Goal: Information Seeking & Learning: Find specific fact

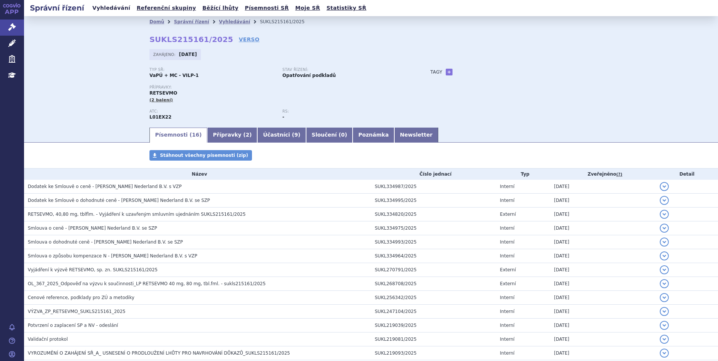
click at [111, 9] on link "Vyhledávání" at bounding box center [111, 8] width 42 height 10
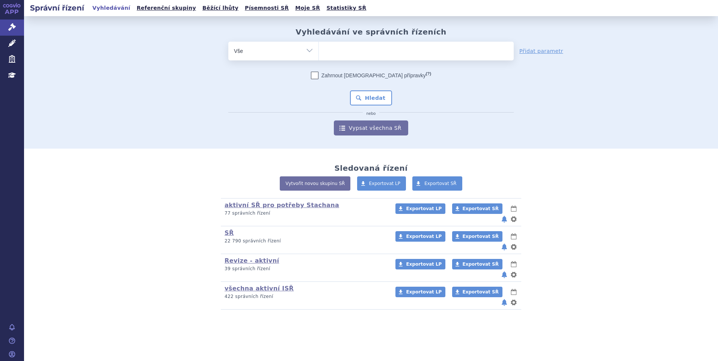
click at [429, 55] on ul at bounding box center [416, 50] width 195 height 16
click at [319, 55] on select at bounding box center [318, 50] width 0 height 19
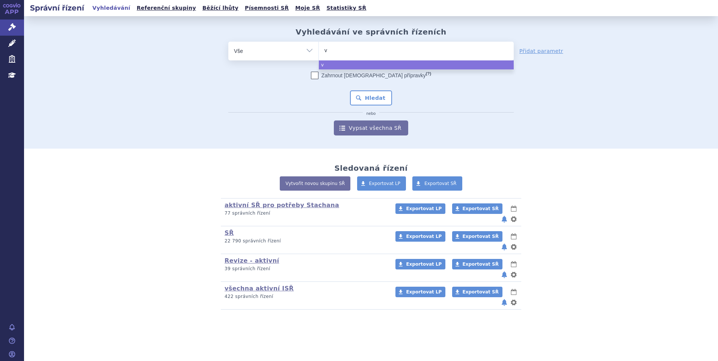
type input "vy"
type input "vyl"
type input "vyloy"
select select "vyloy"
click at [376, 97] on button "Hledat" at bounding box center [371, 97] width 42 height 15
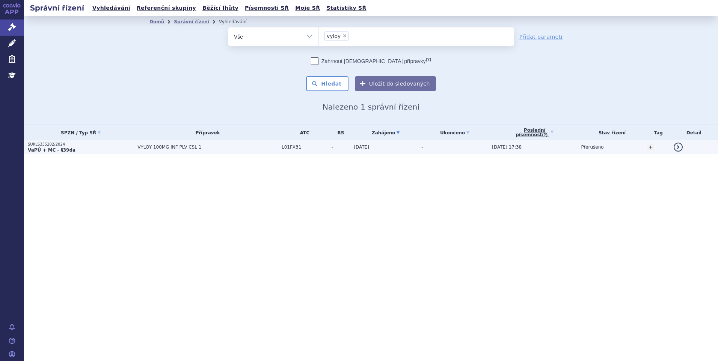
click at [45, 149] on strong "VaPÚ + MC - §39da" at bounding box center [52, 149] width 48 height 5
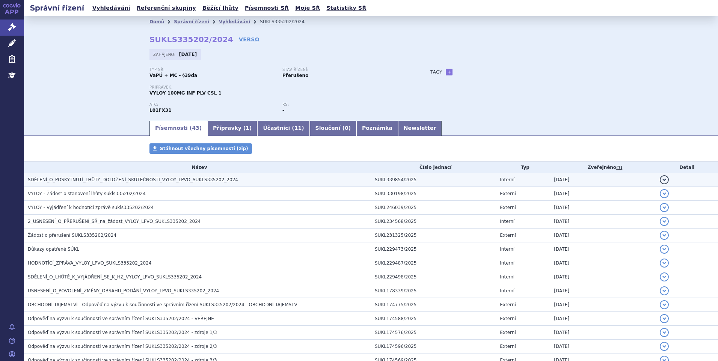
click at [76, 179] on span "SDĚLENÍ_O_POSKYTNUTÍ_LHŮTY_DOLOŽENÍ_SKUTEČNOSTI_VYLOY_LPVO_SUKLS335202_2024" at bounding box center [133, 179] width 210 height 5
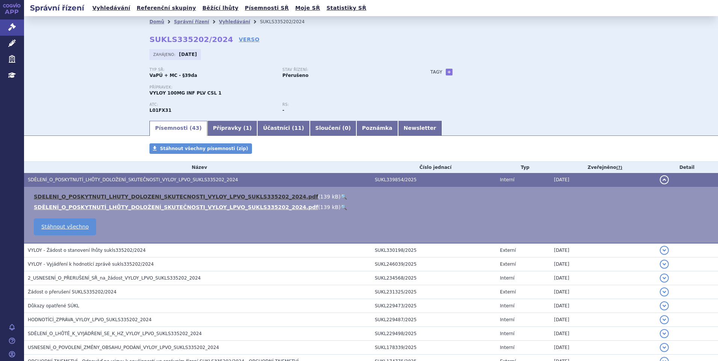
click at [81, 194] on link "SDELENI_O_POSKYTNUTI_LHUTY_DOLOZENI_SKUTECNOSTI_VYLOY_LPVO_SUKLS335202_2024.pdf" at bounding box center [176, 197] width 284 height 6
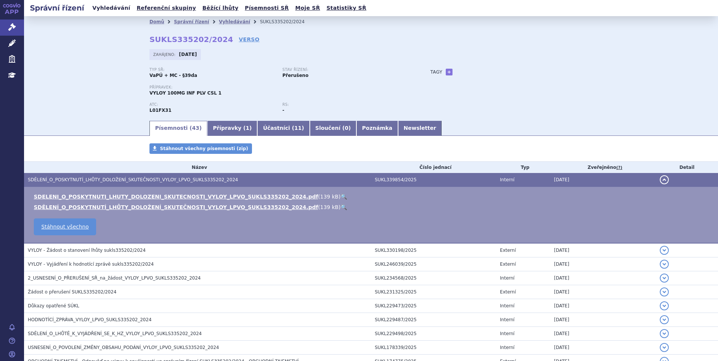
click at [100, 11] on link "Vyhledávání" at bounding box center [111, 8] width 42 height 10
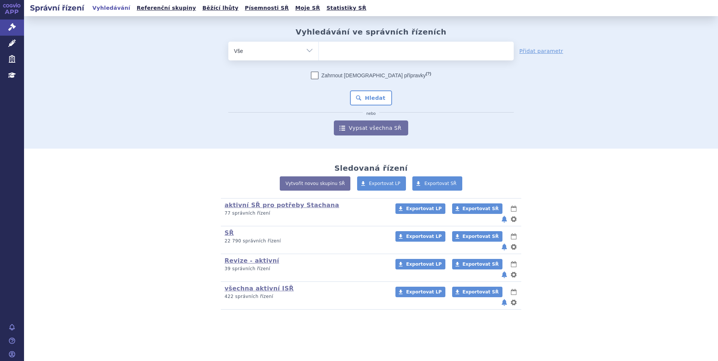
click at [263, 50] on select "Vše Spisová značka Typ SŘ Přípravek/SUKL kód Účastník/Držitel" at bounding box center [273, 50] width 90 height 17
click at [348, 56] on ul at bounding box center [416, 50] width 195 height 16
click at [319, 56] on select at bounding box center [318, 50] width 0 height 19
type input "ji"
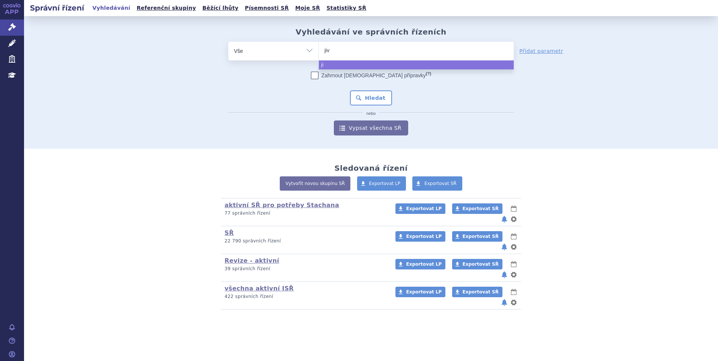
type input "jivo"
type input "jivola"
type input "jivolar"
select select "jivolar"
click at [367, 95] on button "Hledat" at bounding box center [371, 97] width 42 height 15
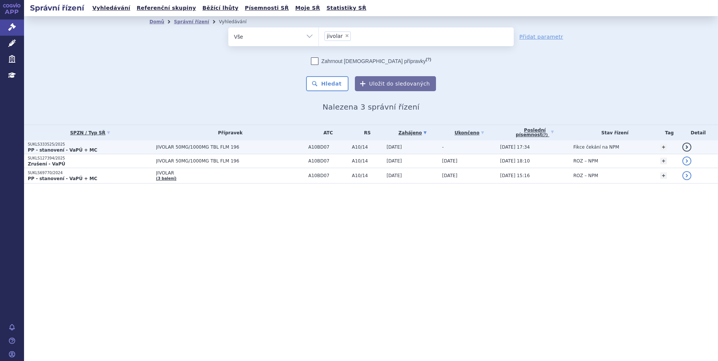
click at [44, 144] on p "SUKLS333525/2025" at bounding box center [90, 144] width 125 height 5
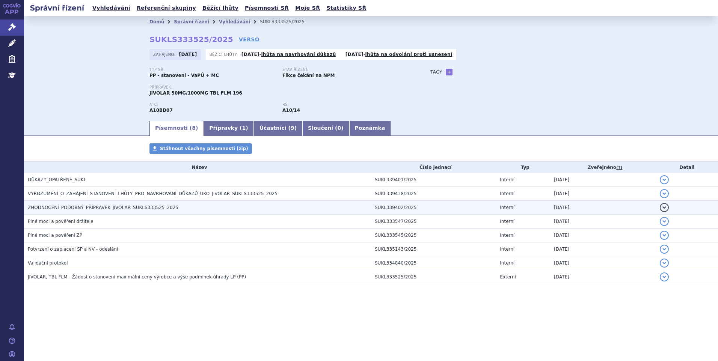
click at [70, 206] on span "ZHODNOCENÍ_PODOBNÝ_PŘÍPRAVEK_JIVOLAR_SUKLS333525_2025" at bounding box center [103, 207] width 150 height 5
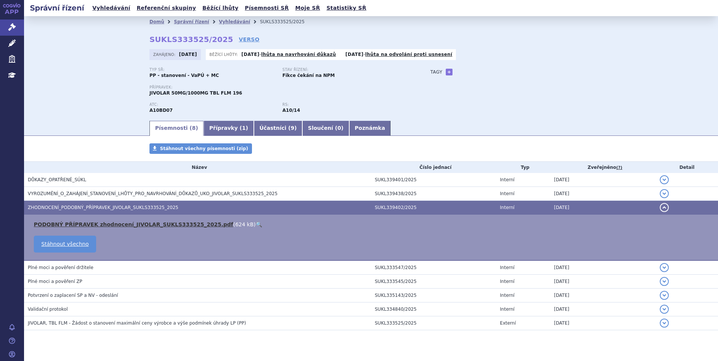
click at [82, 221] on link "PODOBNÝ PŘÍPRAVEK zhodnocení_JIVOLAR_SUKLS333525_2025.pdf" at bounding box center [133, 224] width 199 height 6
click at [109, 9] on link "Vyhledávání" at bounding box center [111, 8] width 42 height 10
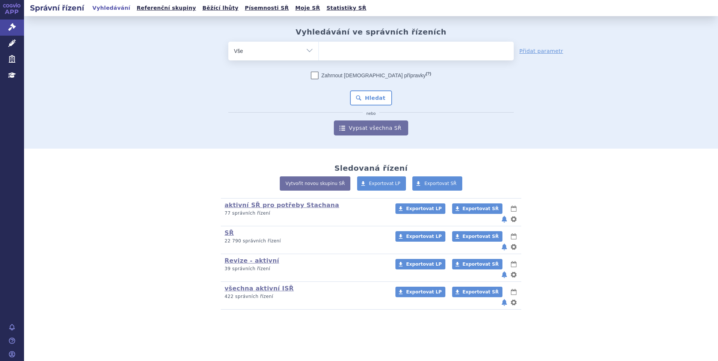
click at [357, 59] on span at bounding box center [416, 51] width 195 height 19
click at [319, 59] on select at bounding box center [318, 50] width 0 height 19
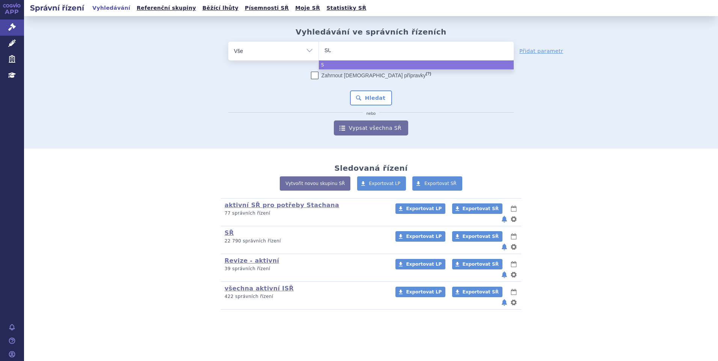
type input "SUK"
type input "SUKLS"
type input "SUKLS1"
type input "SUKLS14"
type input "SUKLS149"
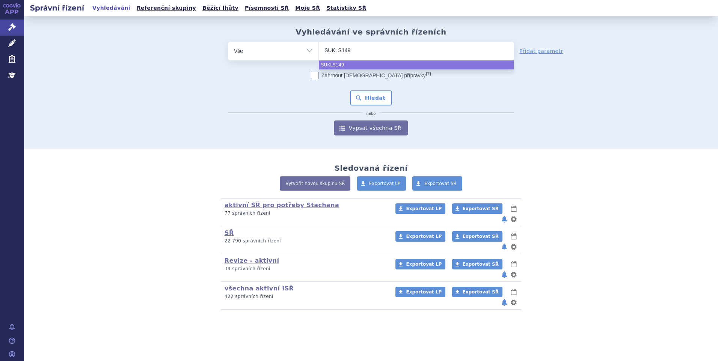
type input "SUKLS1497"
type input "SUKLS14974"
type input "SUKLS149743"
type input "SUKLS149743/"
type input "SUKLS149743/2"
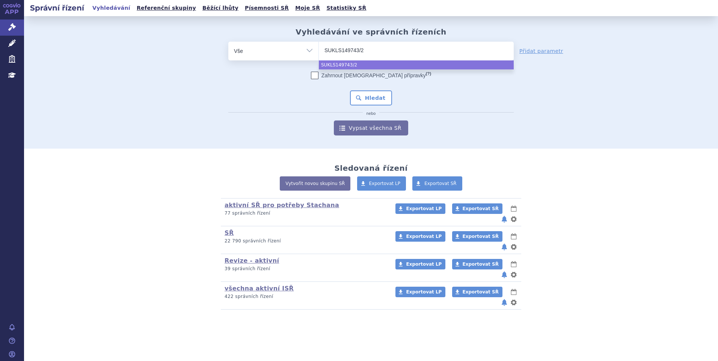
type input "SUKLS149743/20"
type input "SUKLS149743/202"
type input "SUKLS149743/2025"
select select "SUKLS149743/2025"
click at [367, 101] on button "Hledat" at bounding box center [371, 97] width 42 height 15
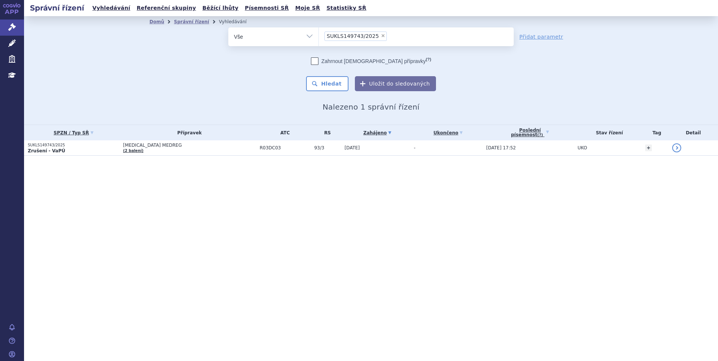
click at [381, 35] on span "×" at bounding box center [383, 35] width 5 height 5
click at [319, 35] on select "SUKLS149743/2025" at bounding box center [318, 36] width 0 height 19
select select
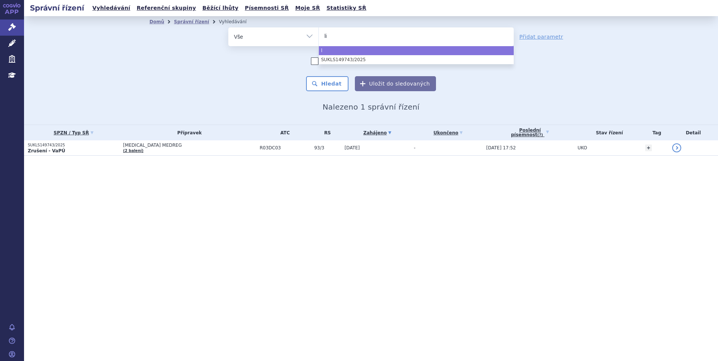
type input "lib"
type input "libro"
type input "libroa"
type input "libro"
type input "librox"
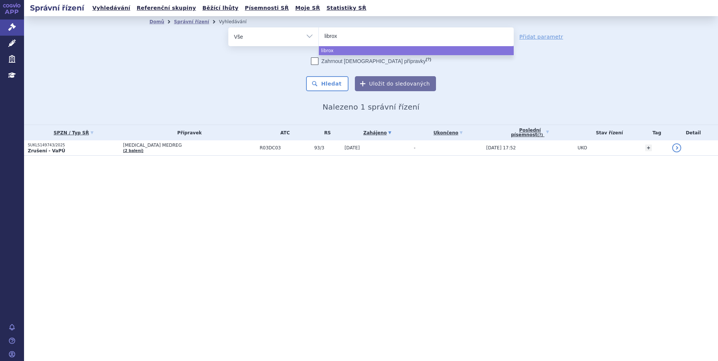
type input "libroxa"
type input "libroxar"
select select "libroxar"
click at [323, 88] on button "Hledat" at bounding box center [327, 83] width 42 height 15
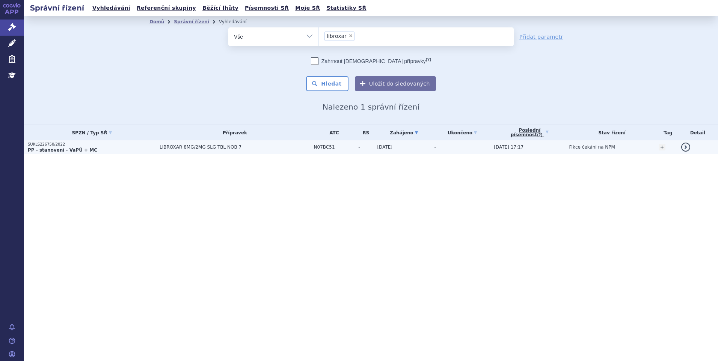
click at [57, 149] on strong "PP - stanovení - VaPÚ + MC" at bounding box center [62, 149] width 69 height 5
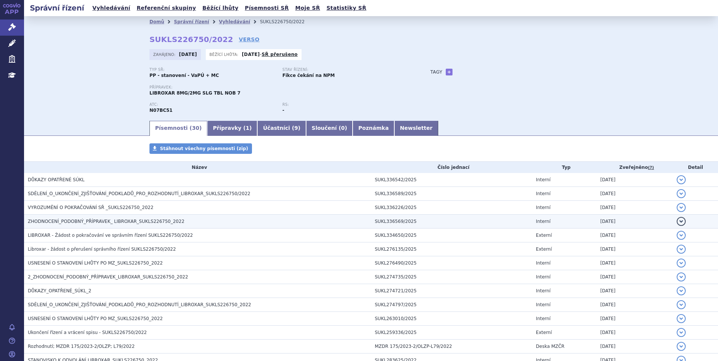
click at [57, 223] on span "ZHODNOCENÍ_PODOBNÝ_PŘÍPRAVEK_ LIBROXAR_SUKLS226750_2022" at bounding box center [106, 221] width 156 height 5
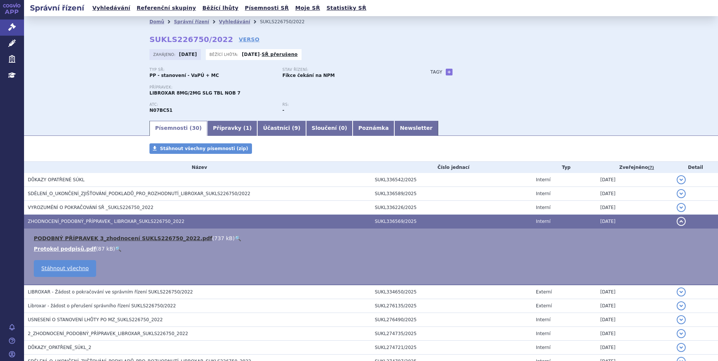
click at [71, 237] on link "PODOBNÝ PŘÍPRAVEK 3_zhodnocení SUKLS226750_2022.pdf" at bounding box center [123, 238] width 178 height 6
click at [117, 7] on link "Vyhledávání" at bounding box center [111, 8] width 42 height 10
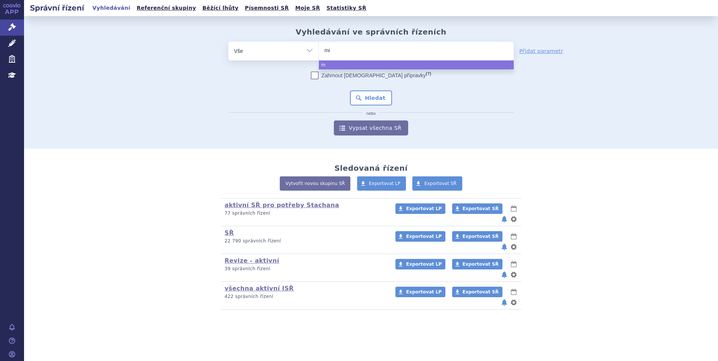
type input "min"
type input "minj"
type input "minjuv"
type input "minjuvi"
select select "minjuvi"
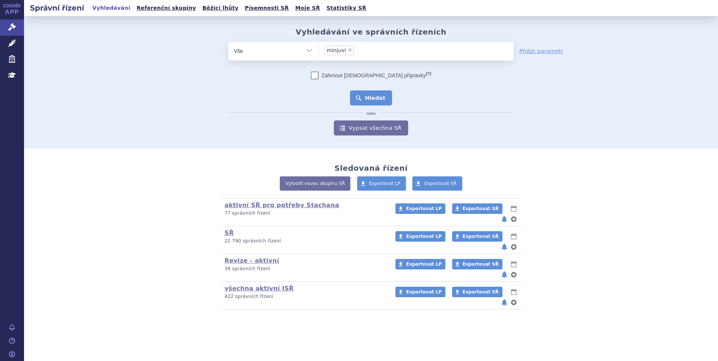
click at [362, 94] on button "Hledat" at bounding box center [371, 97] width 42 height 15
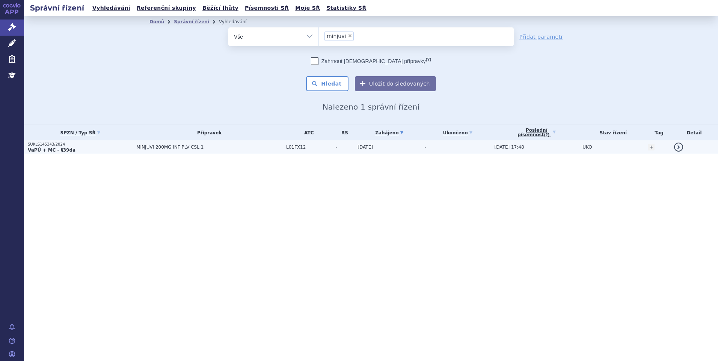
click at [40, 148] on strong "VaPÚ + MC - §39da" at bounding box center [52, 149] width 48 height 5
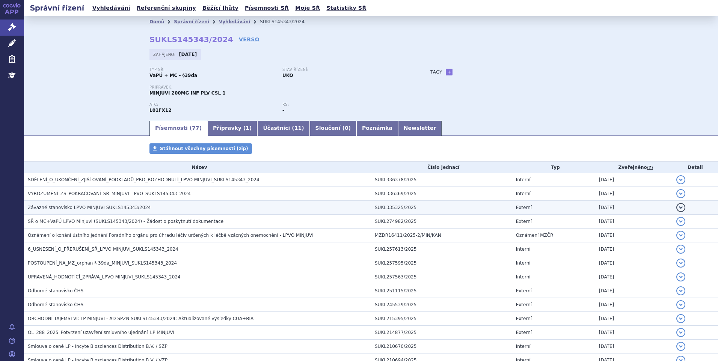
click at [94, 209] on span "Závazné stanovisko LPVO MINJUVI SUKLS145343/2024" at bounding box center [89, 207] width 123 height 5
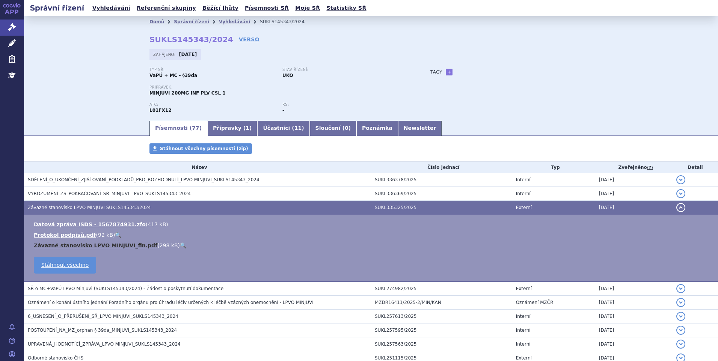
click at [87, 248] on link "Závazné stanovisko LPVO MINJUVI_fin.pdf" at bounding box center [95, 245] width 123 height 6
click at [105, 8] on link "Vyhledávání" at bounding box center [111, 8] width 42 height 10
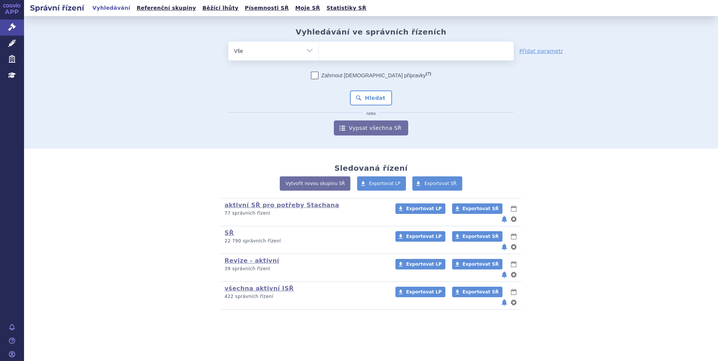
click at [369, 47] on ul at bounding box center [416, 50] width 195 height 16
click at [319, 47] on select at bounding box center [318, 50] width 0 height 19
type input "SU"
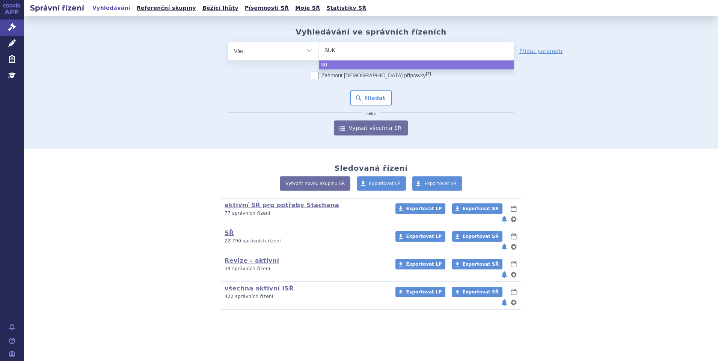
type input "SUKL"
type input "SUKLS"
type input "SUKLS2"
type input "SUKLS23"
type input "SUKLS230"
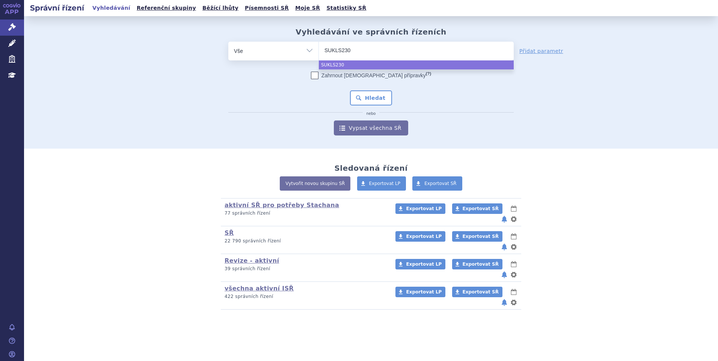
type input "SUKLS2303"
type input "SUKLS23035"
type input "SUKLS230352"
type input "SUKLS230352/"
type input "SUKLS230352/2"
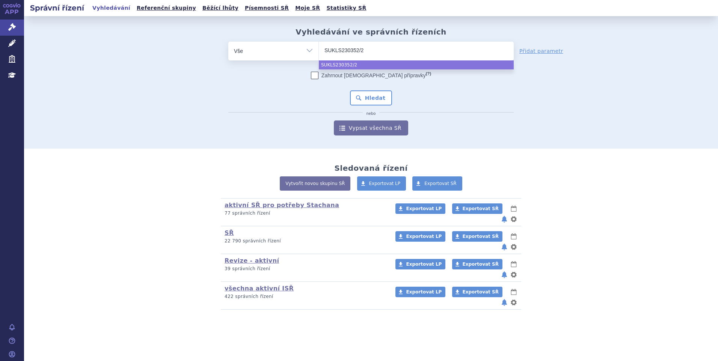
type input "SUKLS230352/20"
type input "SUKLS230352/202"
type input "SUKLS230352/2025"
select select "SUKLS230352/2025"
click at [371, 103] on button "Hledat" at bounding box center [371, 97] width 42 height 15
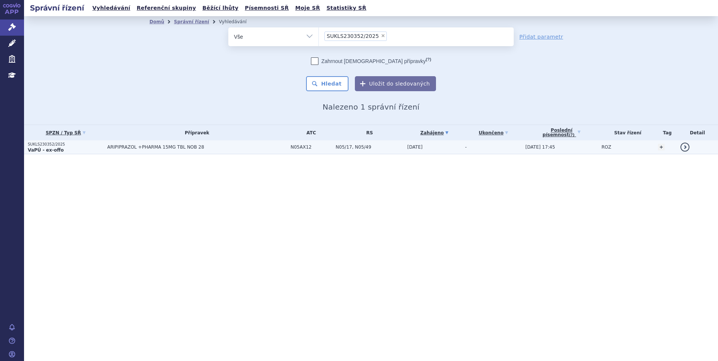
click at [56, 145] on p "SUKLS230352/2025" at bounding box center [66, 144] width 76 height 5
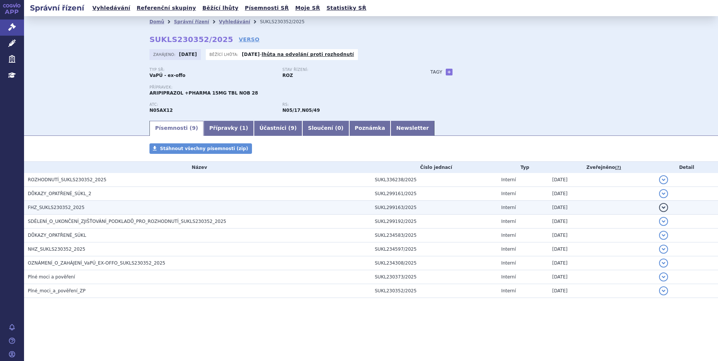
click at [61, 206] on span "FHZ_SUKLS230352_2025" at bounding box center [56, 207] width 57 height 5
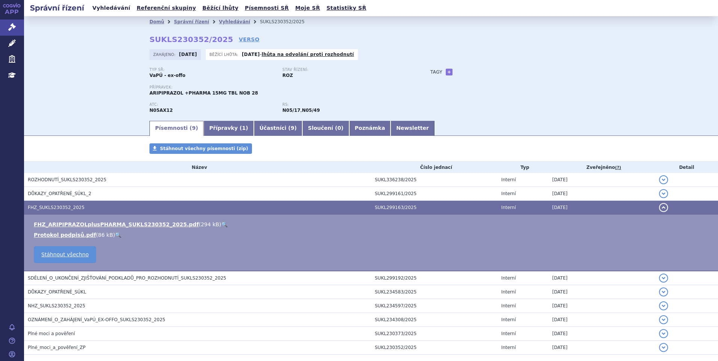
click at [110, 8] on link "Vyhledávání" at bounding box center [111, 8] width 42 height 10
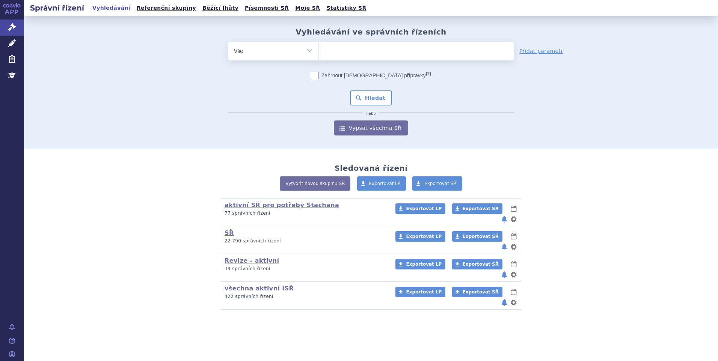
click at [373, 47] on ul at bounding box center [416, 50] width 195 height 16
click at [319, 47] on select at bounding box center [318, 50] width 0 height 19
type input "SU"
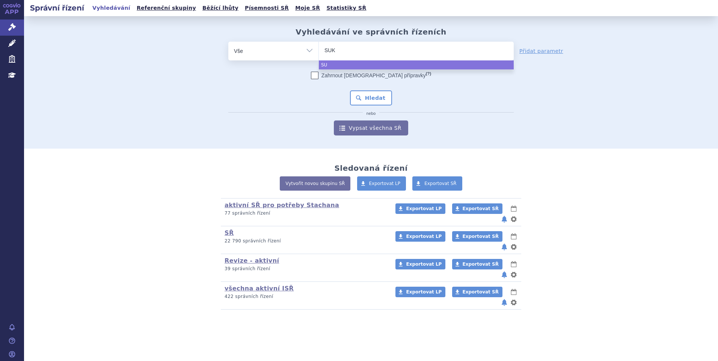
type input "SUKLS"
type input "SUKLS2"
type input "SUKLS22"
type input "SUKLS226"
type input "SUKLS2267"
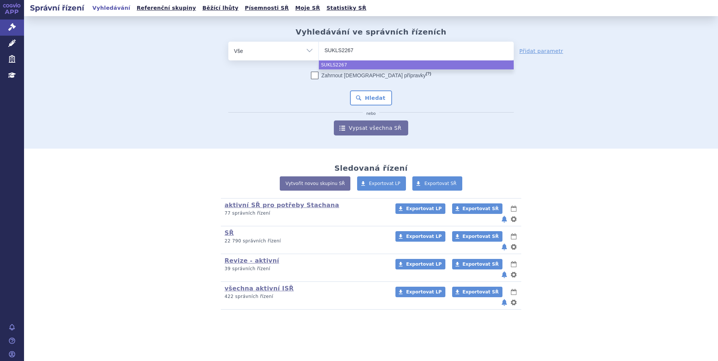
type input "SUKLS22675"
type input "SUKLS226750"
type input "SUKLS226750/"
type input "SUKLS226750/20"
type input "SUKLS226750/202"
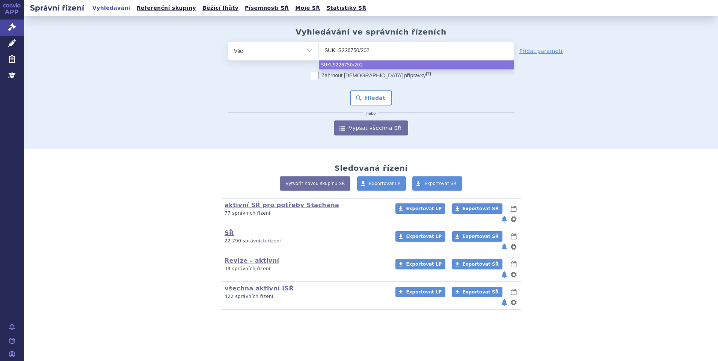
type input "SUKLS226750/2022"
select select "SUKLS226750/2022"
click at [368, 97] on button "Hledat" at bounding box center [371, 97] width 42 height 15
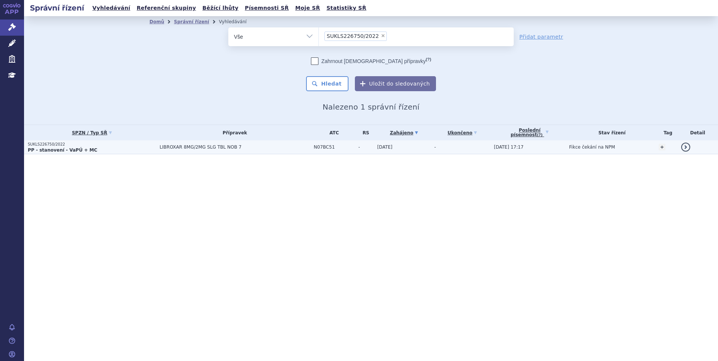
click at [57, 153] on td "SUKLS226750/2022 PP - stanovení - VaPÚ + MC" at bounding box center [90, 147] width 132 height 14
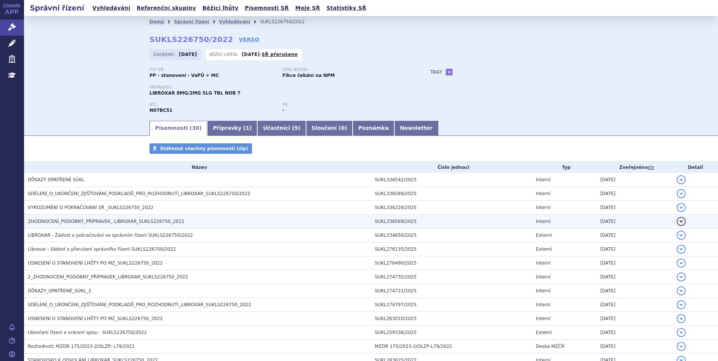
click at [101, 219] on span "ZHODNOCENÍ_PODOBNÝ_PŘÍPRAVEK_ LIBROXAR_SUKLS226750_2022" at bounding box center [106, 221] width 156 height 5
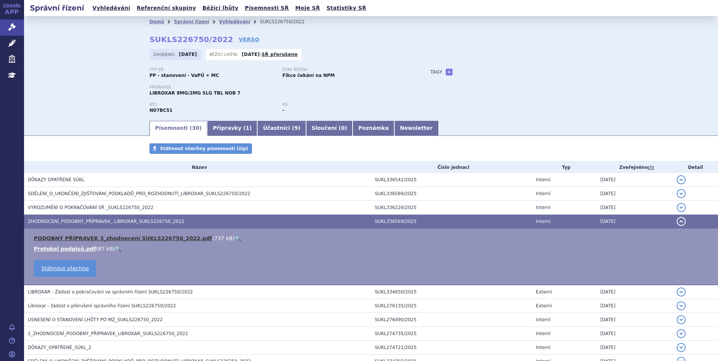
click at [107, 238] on link "PODOBNÝ PŘÍPRAVEK 3_zhodnocení SUKLS226750_2022.pdf" at bounding box center [123, 238] width 178 height 6
click at [93, 6] on link "Vyhledávání" at bounding box center [111, 8] width 42 height 10
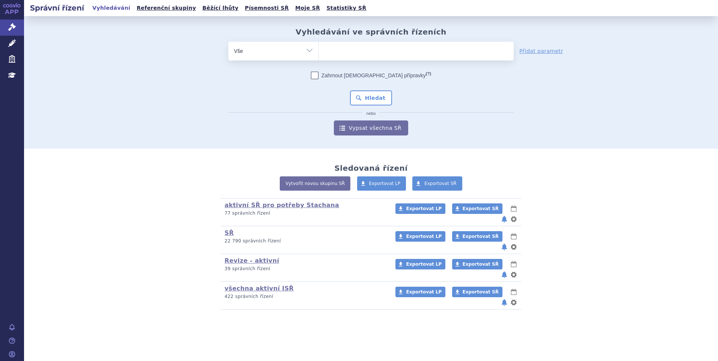
click at [369, 50] on ul at bounding box center [416, 50] width 195 height 16
click at [319, 50] on select at bounding box center [318, 50] width 0 height 19
type input "SU"
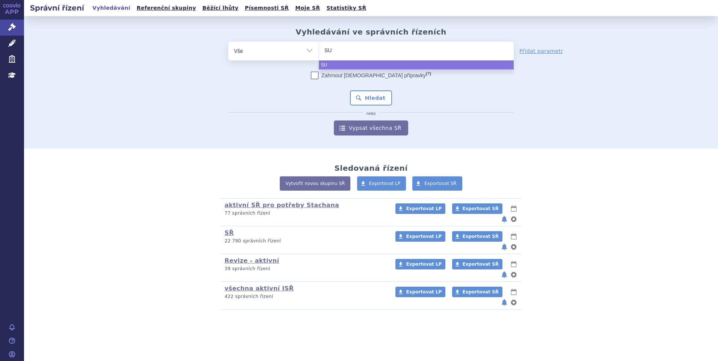
type input "SUK"
type input "SUKLS"
type input "SUKLS33"
type input "SUKLS3316"
type input "SUKLS33162"
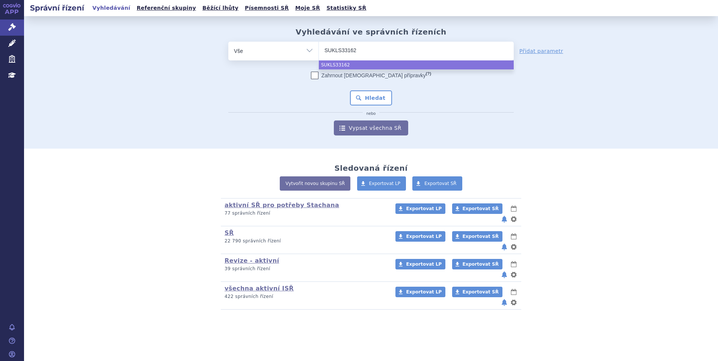
type input "SUKLS331622"
type input "SUKLS331622/"
type input "SUKLS331622/2"
type input "SUKLS331622/20"
type input "SUKLS331622/202"
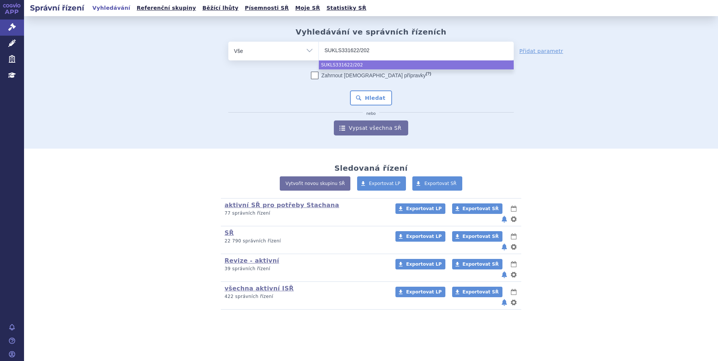
type input "SUKLS331622/2025"
select select "SUKLS331622/2025"
click at [379, 101] on button "Hledat" at bounding box center [371, 97] width 42 height 15
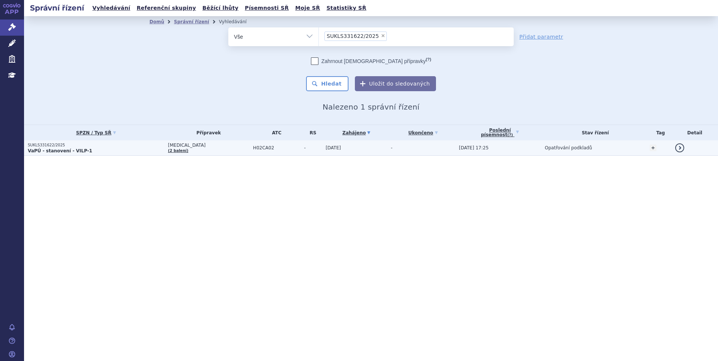
click at [56, 152] on strong "VaPÚ - stanovení - VILP-1" at bounding box center [60, 150] width 65 height 5
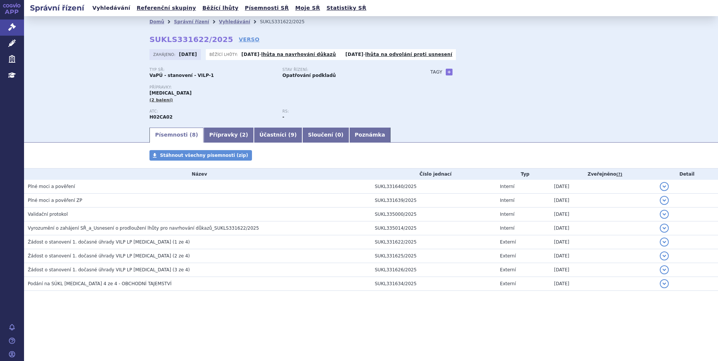
click at [116, 9] on link "Vyhledávání" at bounding box center [111, 8] width 42 height 10
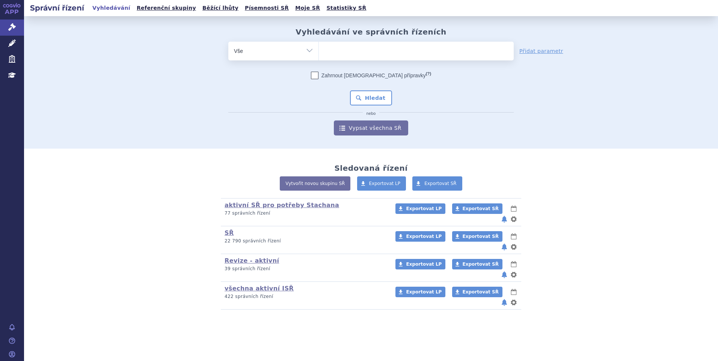
click at [422, 48] on ul at bounding box center [416, 50] width 195 height 16
click at [319, 48] on select at bounding box center [318, 50] width 0 height 19
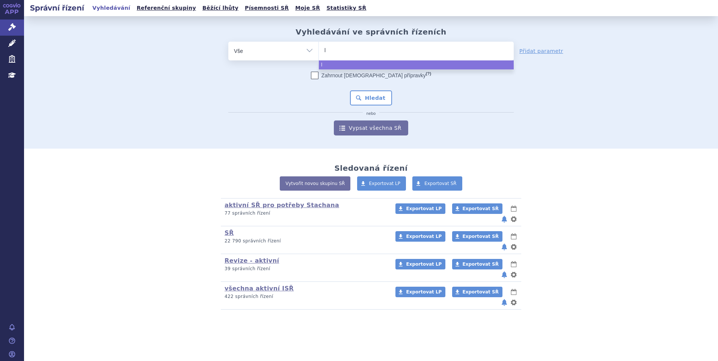
type input "ly"
type input "lyn"
type input "lynp"
type input "lynpar"
type input "[MEDICAL_DATA]"
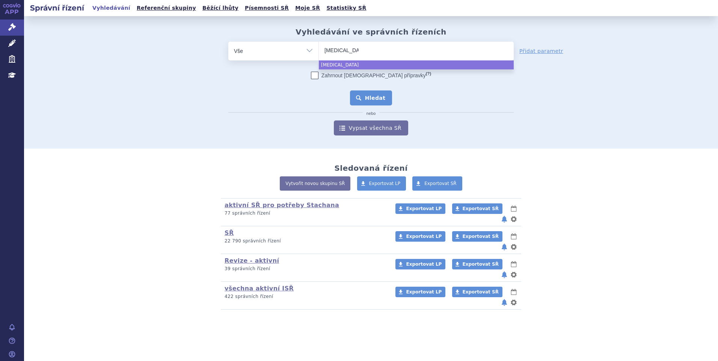
select select "[MEDICAL_DATA]"
click at [368, 95] on button "Hledat" at bounding box center [371, 97] width 42 height 15
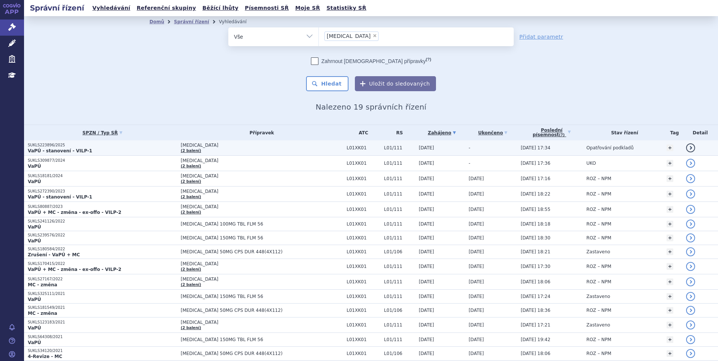
click at [40, 144] on p "SUKLS223896/2025" at bounding box center [102, 145] width 149 height 5
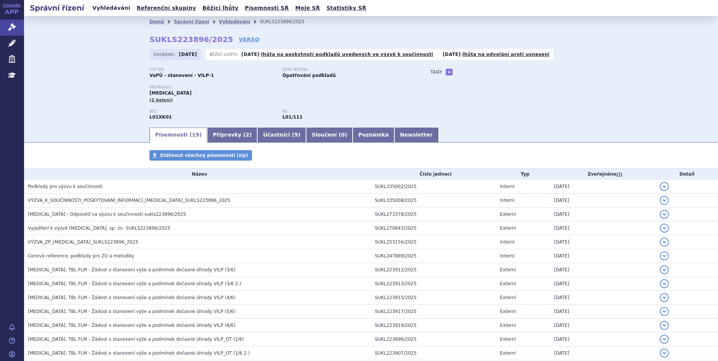
click at [119, 9] on link "Vyhledávání" at bounding box center [111, 8] width 42 height 10
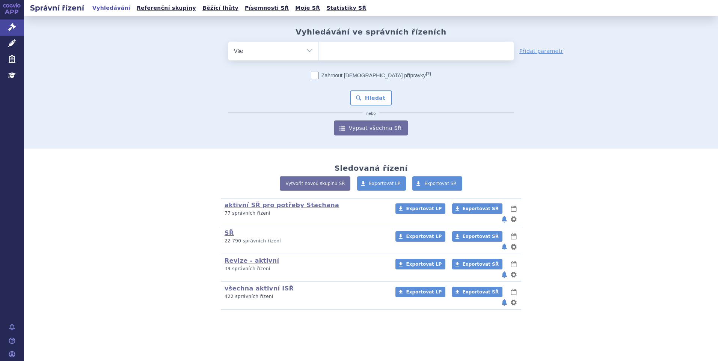
click at [430, 49] on ul at bounding box center [416, 50] width 195 height 16
click at [319, 49] on select at bounding box center [318, 50] width 0 height 19
type input "SU"
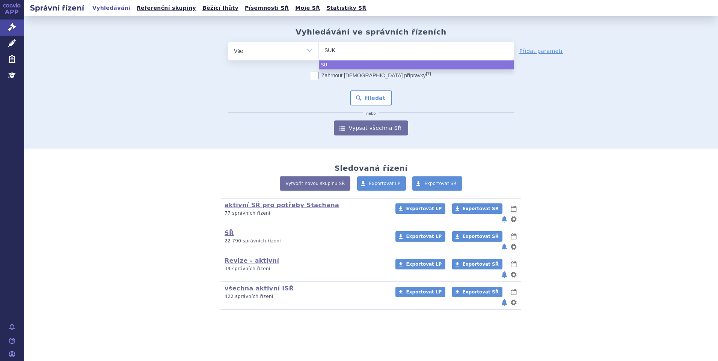
type input "SUKLS"
type input "SUKLS2"
type input "SUKLS27"
type input "SUKLS272"
type input "SUKLS2728"
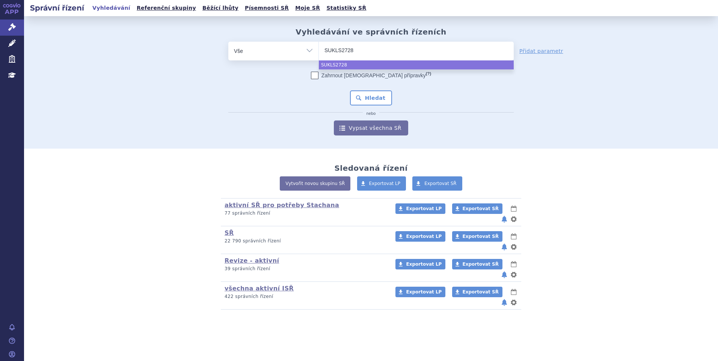
type input "SUKLS27281"
type input "SUKLS272818"
type input "SUKLS272818/"
type input "SUKLS272818/2"
type input "SUKLS272818/20"
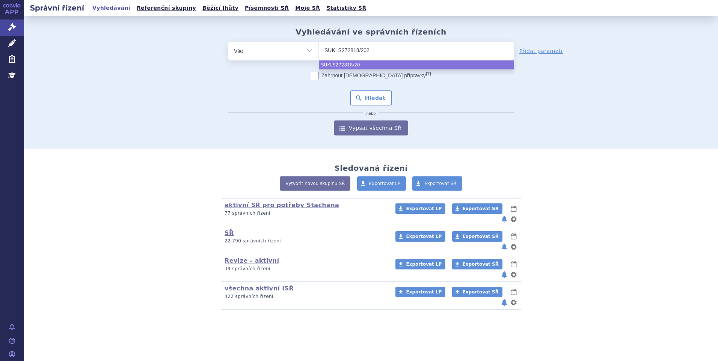
type input "SUKLS272818/2025"
select select "SUKLS272818/2025"
click at [374, 96] on button "Hledat" at bounding box center [371, 97] width 42 height 15
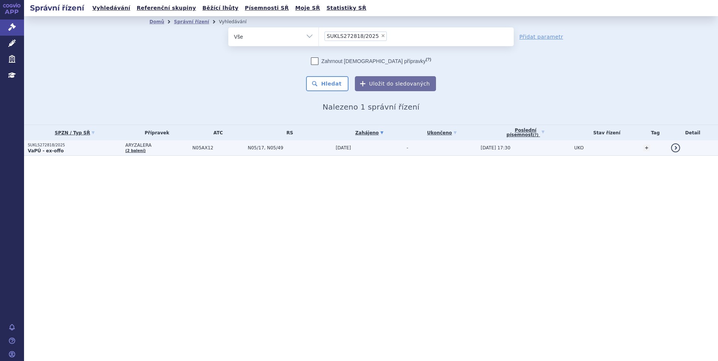
click at [49, 152] on strong "VaPÚ - ex-offo" at bounding box center [46, 150] width 36 height 5
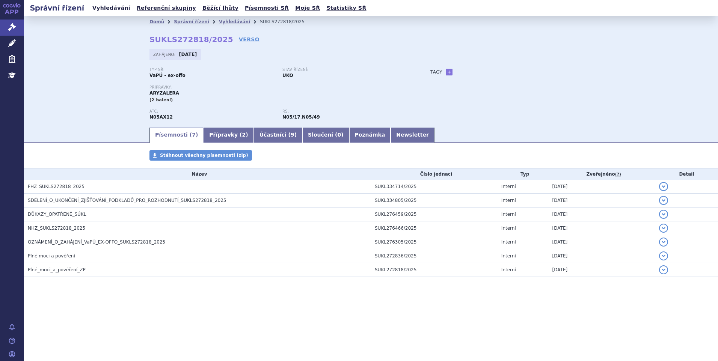
click at [106, 10] on link "Vyhledávání" at bounding box center [111, 8] width 42 height 10
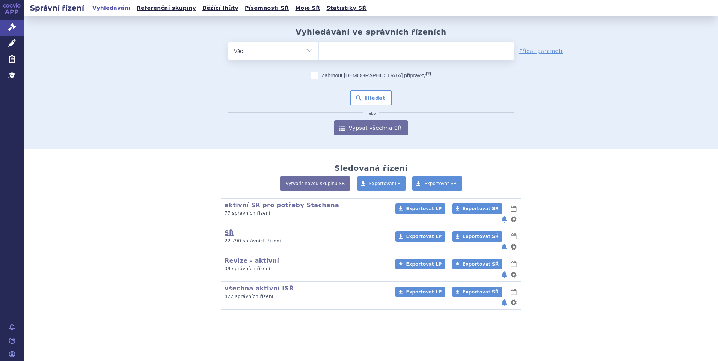
click at [334, 45] on ul at bounding box center [416, 50] width 195 height 16
click at [319, 45] on select at bounding box center [318, 50] width 0 height 19
type input "SU"
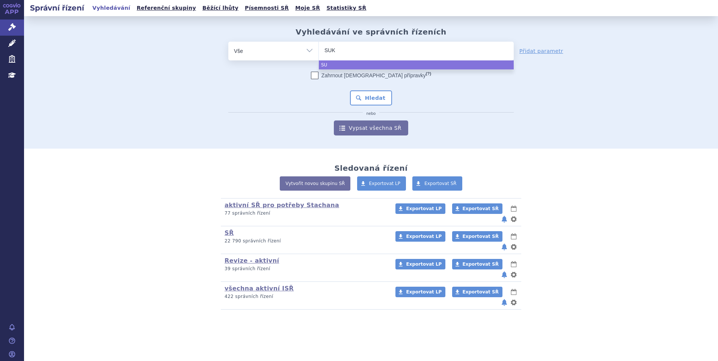
type input "SUKLS"
type input "SUKLS2"
type input "SUKLS27"
type input "SUKLS273"
type input "SUKLS2732"
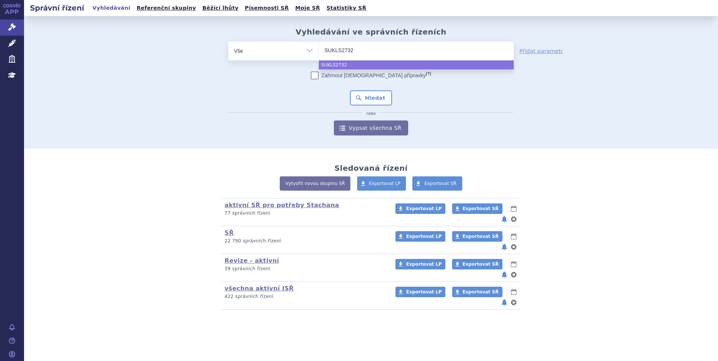
type input "SUKLS27325"
type input "SUKLS273259"
type input "SUKLS273259/"
type input "SUKLS273259/20"
type input "SUKLS273259/202"
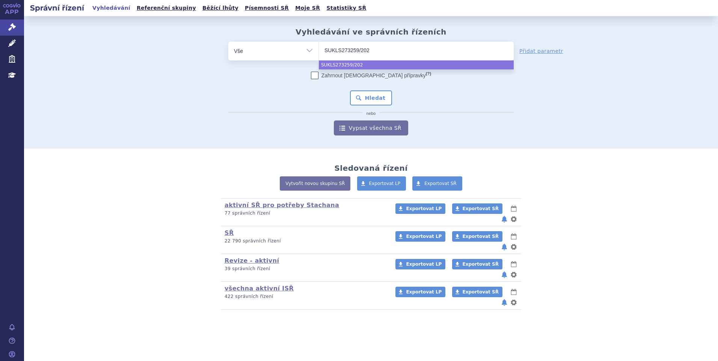
type input "SUKLS273259/2025"
select select "SUKLS273259/2025"
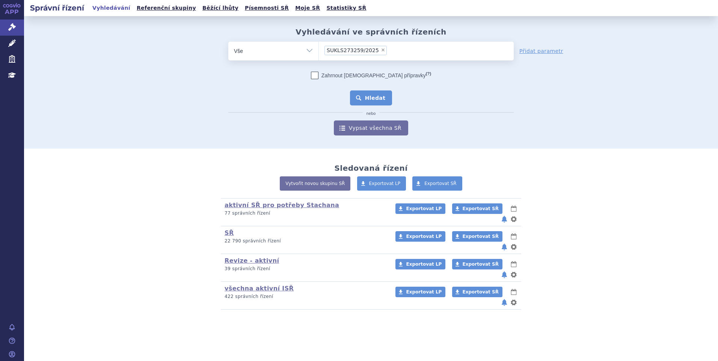
click at [376, 98] on button "Hledat" at bounding box center [371, 97] width 42 height 15
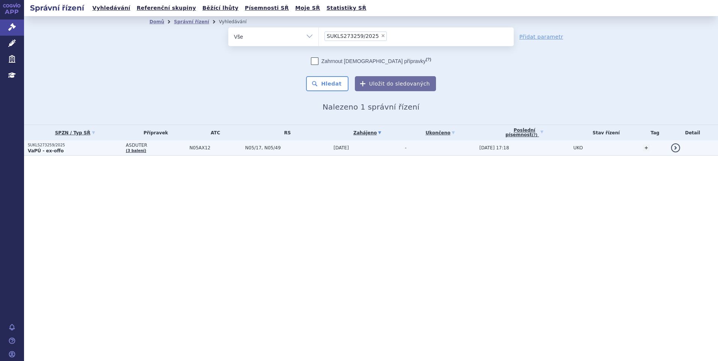
click at [43, 144] on p "SUKLS273259/2025" at bounding box center [75, 145] width 94 height 5
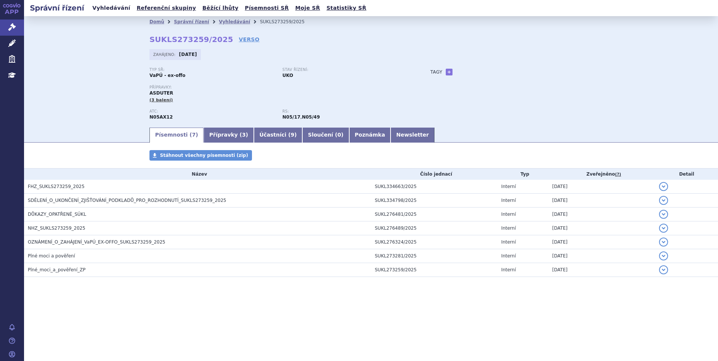
click at [112, 6] on link "Vyhledávání" at bounding box center [111, 8] width 42 height 10
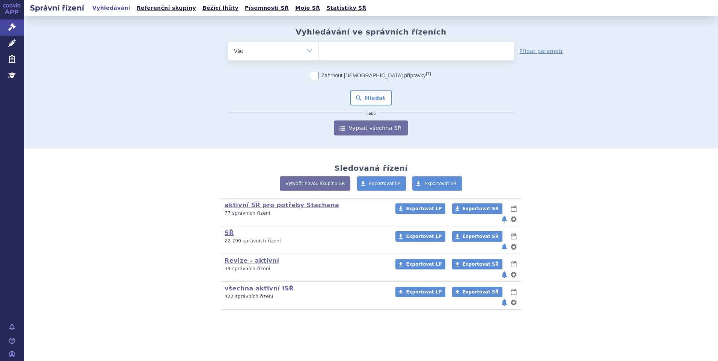
click at [370, 47] on ul at bounding box center [416, 50] width 195 height 16
click at [319, 47] on select at bounding box center [318, 50] width 0 height 19
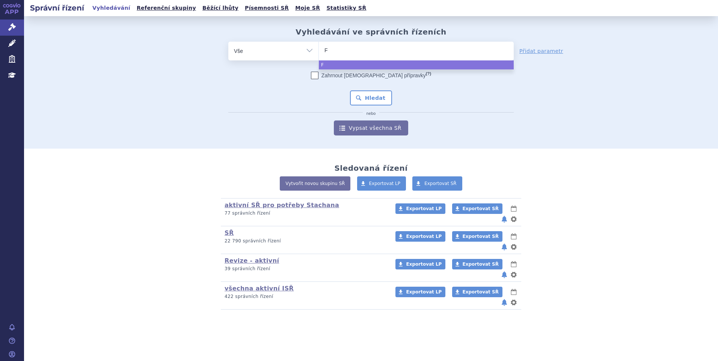
type input "FI"
type input "FILSU"
type input "FILSUV"
type input "FILSUVEZ"
select select "FILSUVEZ"
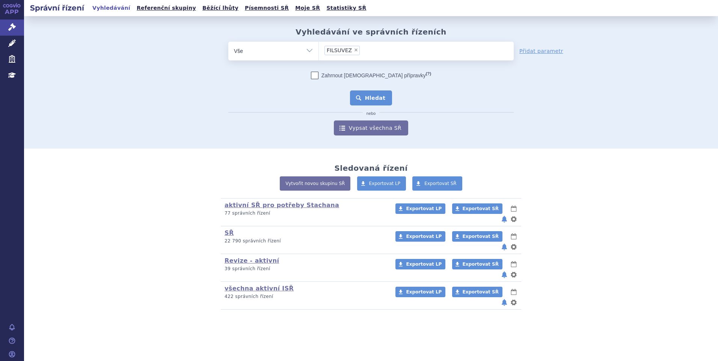
click at [385, 97] on button "Hledat" at bounding box center [371, 97] width 42 height 15
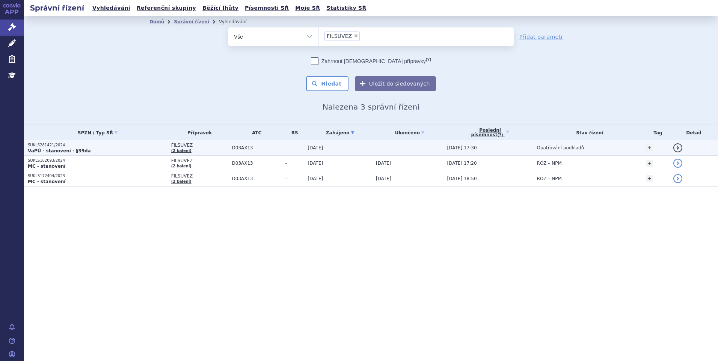
click at [60, 154] on td "SUKLS281421/2024 VaPÚ - stanovení - §39da" at bounding box center [95, 147] width 143 height 15
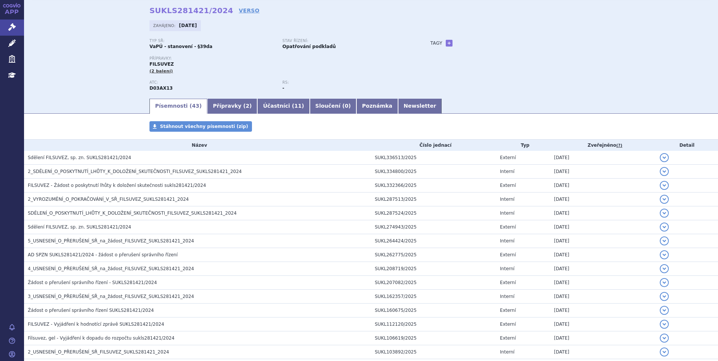
scroll to position [38, 0]
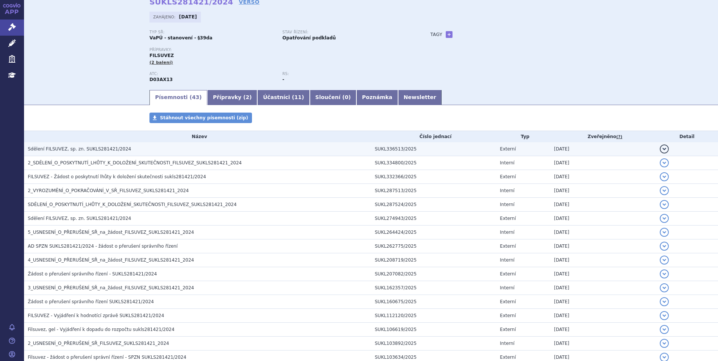
click at [78, 147] on span "Sdělení FILSUVEZ, sp. zn. SUKLS281421/2024" at bounding box center [79, 148] width 103 height 5
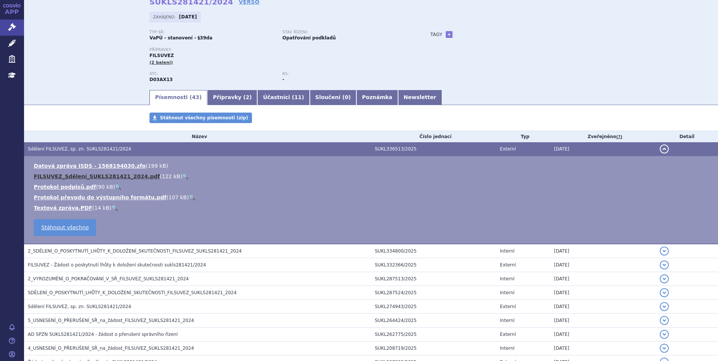
click at [84, 173] on link "FILSUVEZ_Sdělení_SUKLS281421_2024.pdf" at bounding box center [97, 176] width 126 height 6
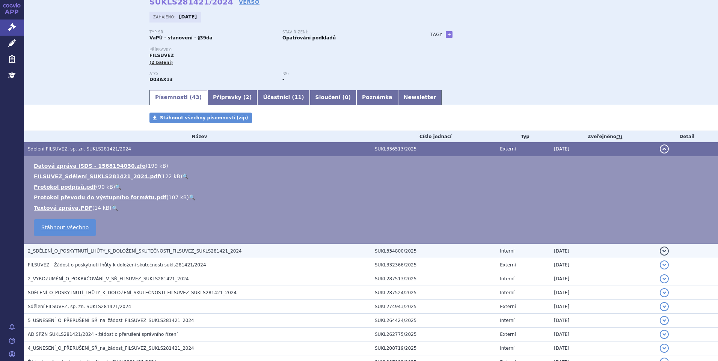
click at [104, 247] on h3 "2_SDĚLENÍ_O_POSKYTNUTÍ_LHŮTY_K_DOLOŽENÍ_SKUTEČNOSTI_FILSUVEZ_SUKLS281421_2024" at bounding box center [199, 251] width 343 height 8
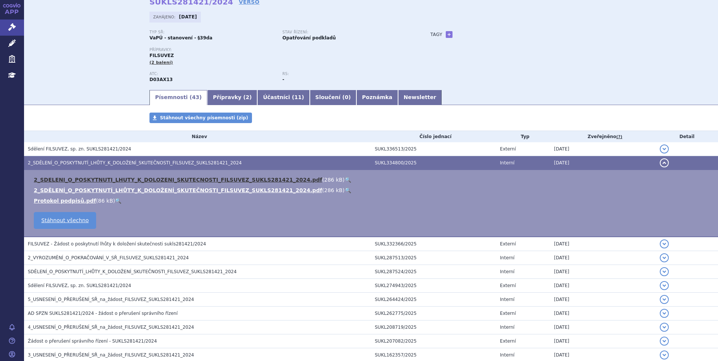
scroll to position [0, 0]
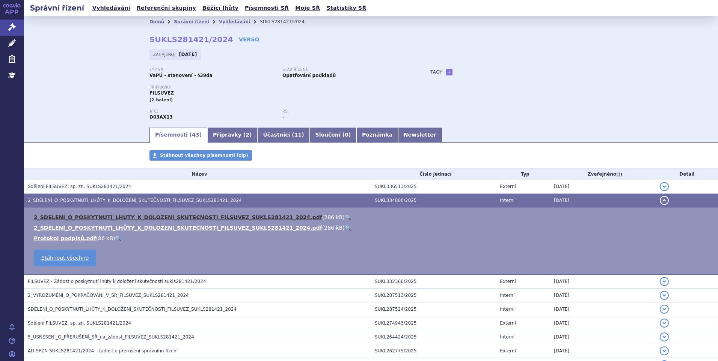
click at [114, 216] on link "2_SDELENI_O_POSKYTNUTI_LHUTY_K_DOLOZENI_SKUTECNOSTI_FILSUVEZ_SUKLS281421_2024.p…" at bounding box center [178, 217] width 288 height 6
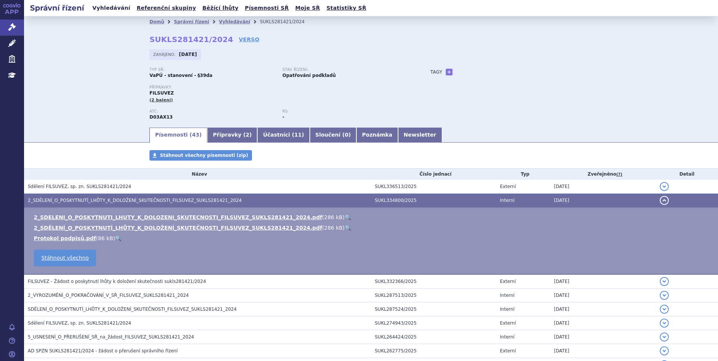
click at [107, 6] on link "Vyhledávání" at bounding box center [111, 8] width 42 height 10
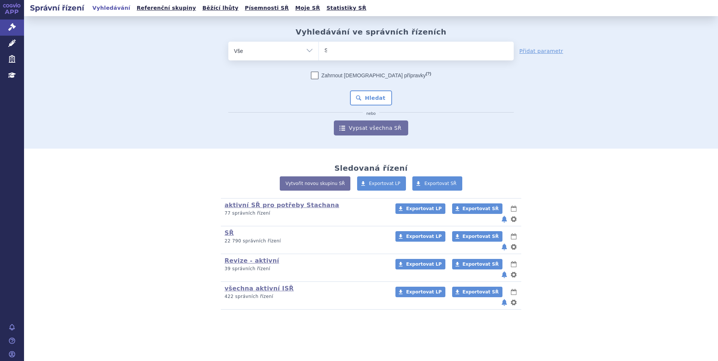
type input "SU"
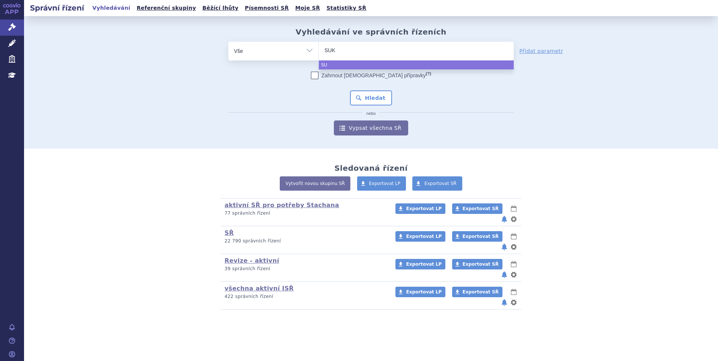
type input "SUKL"
type input "SUKLS"
type input "SUKLS2"
type input "SUKLS27"
type input "SUKLS270"
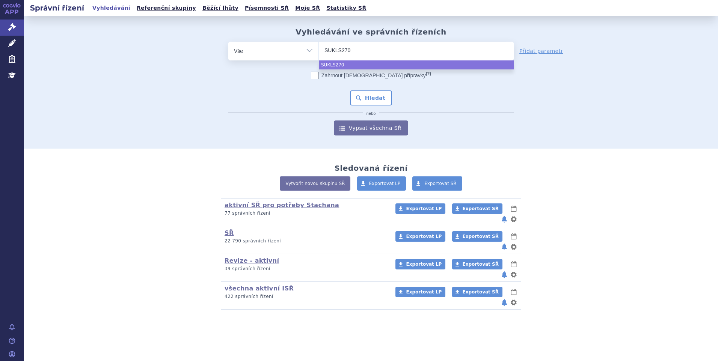
type input "SUKLS2706"
type input "SUKLS27064"
type input "SUKLS270642"
type input "SUKLS270642/"
type input "SUKLS270642/2"
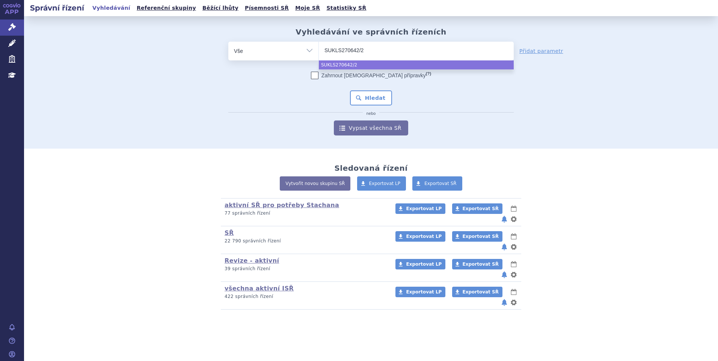
type input "SUKLS270642/20"
type input "SUKLS270642/202"
type input "SUKLS270642/2025"
select select "SUKLS270642/2025"
click at [370, 98] on button "Hledat" at bounding box center [371, 97] width 42 height 15
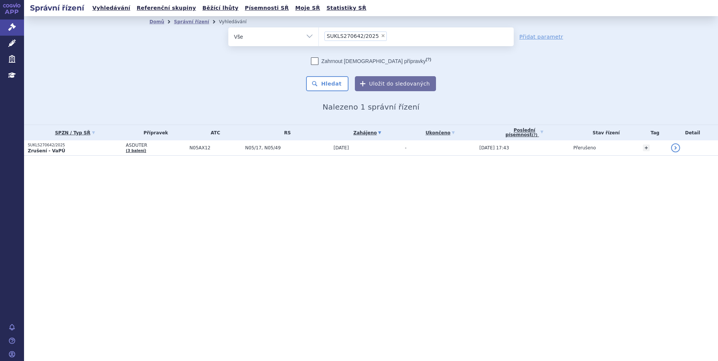
click at [381, 34] on span "×" at bounding box center [383, 35] width 5 height 5
click at [319, 34] on select "SUKLS270642/2025" at bounding box center [318, 36] width 0 height 19
select select
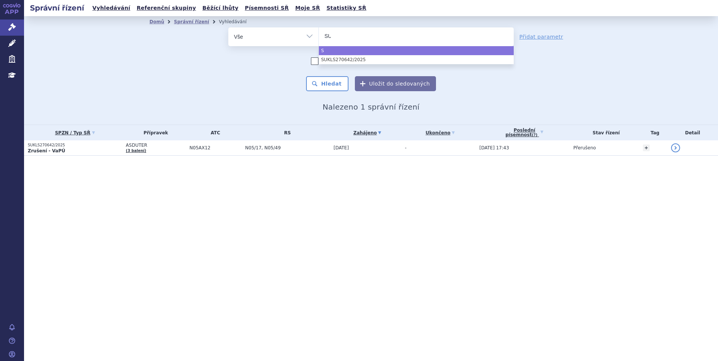
type input "SUK"
type input "SUKLS"
type input "SUKLS2"
type input "SUKLS210"
type input "SUKLS21099"
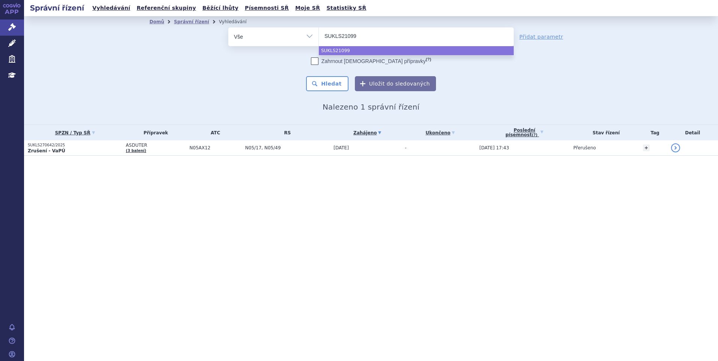
type input "SUKLS210994"
type input "SUKLS210994/"
type input "SUKLS210994/20"
type input "SUKLS210994/202"
type input "SUKLS210994/2025"
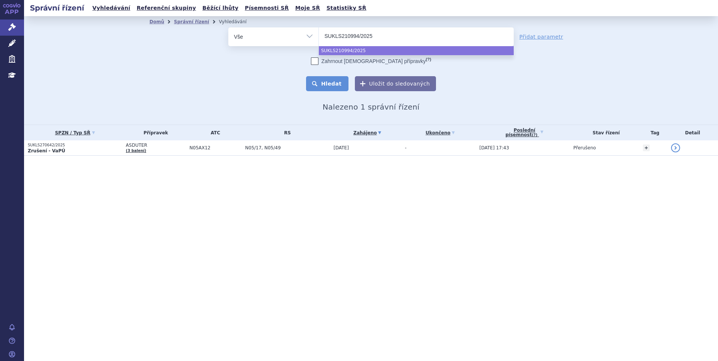
select select "SUKLS210994/2025"
click at [338, 83] on button "Hledat" at bounding box center [327, 83] width 42 height 15
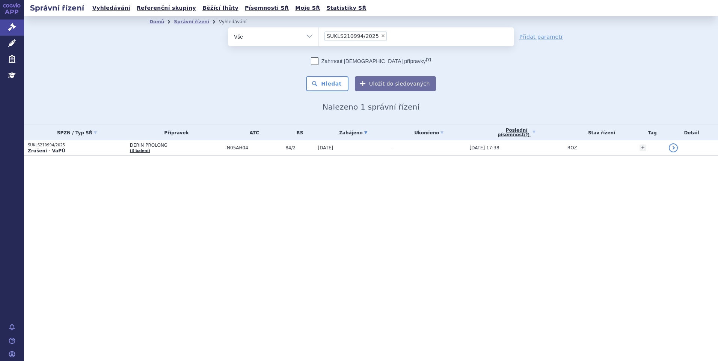
click at [376, 39] on li "× SUKLS210994/2025" at bounding box center [355, 36] width 62 height 9
click at [319, 39] on select "SUKLS210994/2025" at bounding box center [318, 36] width 0 height 19
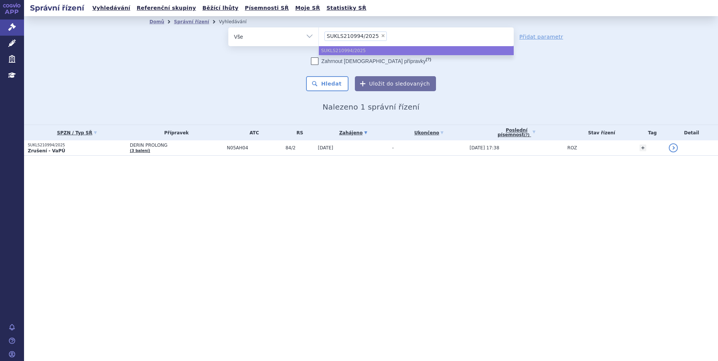
click at [376, 39] on li "× SUKLS210994/2025" at bounding box center [355, 36] width 62 height 9
click at [319, 39] on select "SUKLS210994/2025" at bounding box center [318, 36] width 0 height 19
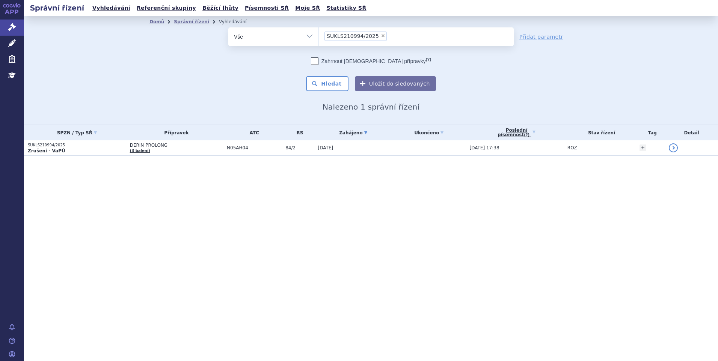
click at [376, 38] on li "× SUKLS210994/2025" at bounding box center [355, 36] width 62 height 9
click at [319, 38] on select "SUKLS210994/2025" at bounding box center [318, 36] width 0 height 19
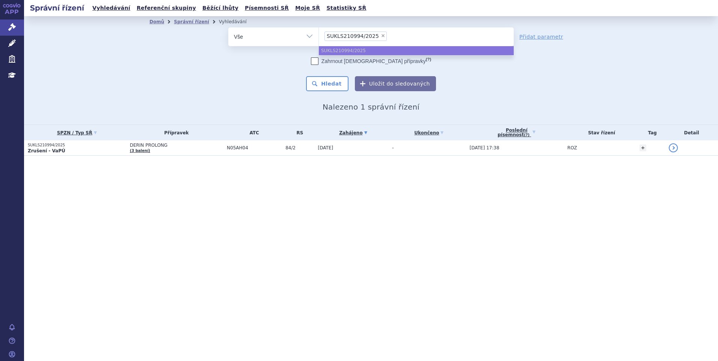
click at [381, 37] on span "×" at bounding box center [383, 35] width 5 height 5
click at [319, 37] on select "SUKLS210994/2025" at bounding box center [318, 36] width 0 height 19
select select
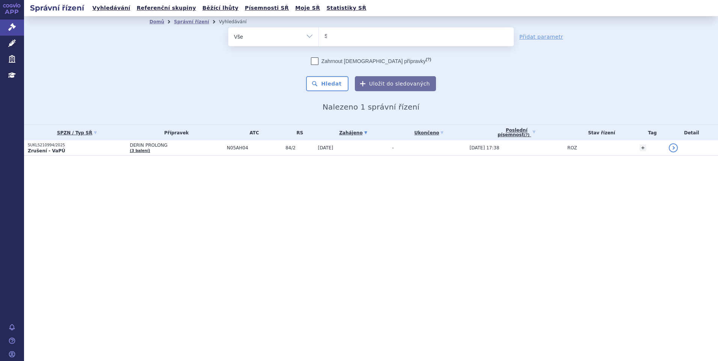
type input "SUK"
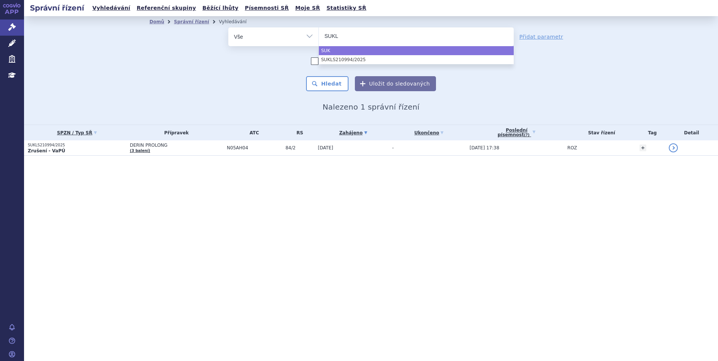
type input "SUKLS"
type input "SUKLS2"
type input "SUKLS22"
type input "SUKLS228"
type input "SUKLS2283"
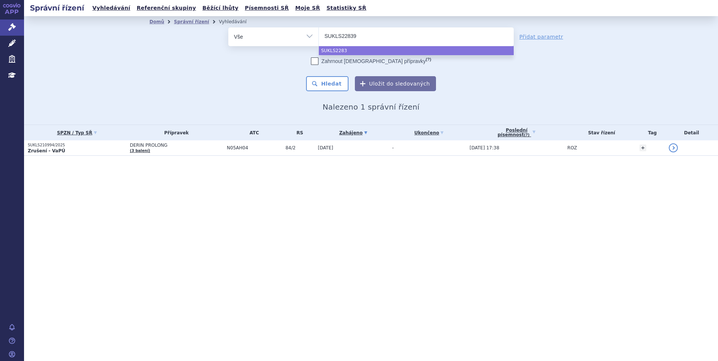
type input "SUKLS228399"
type input "SUKLS228399/"
type input "SUKLS228399/2"
type input "SUKLS228399/20"
type input "SUKLS228399/202"
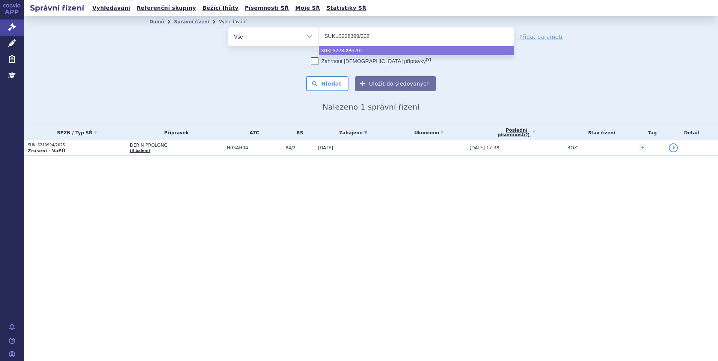
type input "SUKLS228399/2025"
select select "SUKLS228399/2025"
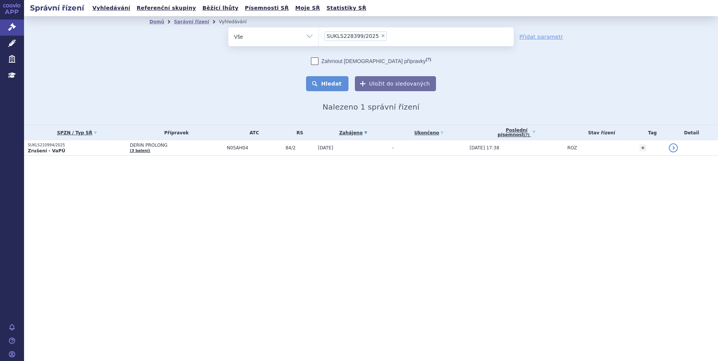
click at [330, 79] on button "Hledat" at bounding box center [327, 83] width 42 height 15
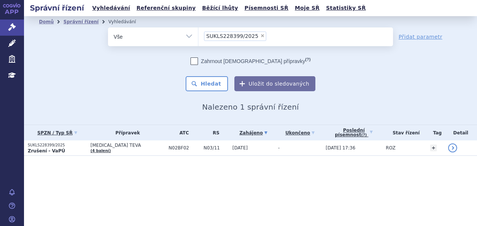
click at [260, 35] on span "×" at bounding box center [262, 35] width 5 height 5
click at [199, 35] on select "SUKLS228399/2025" at bounding box center [198, 36] width 0 height 19
select select
click at [251, 34] on ul at bounding box center [296, 35] width 195 height 16
click at [199, 34] on select "SUKLS228399/2025" at bounding box center [198, 36] width 0 height 19
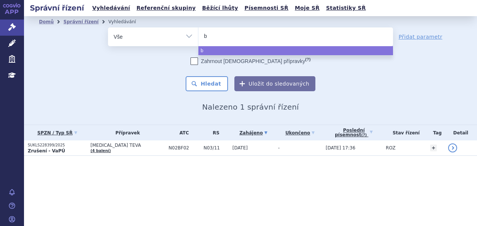
type input "be"
type input "bey"
type input "beyo"
type input "beyon"
type input "beyont"
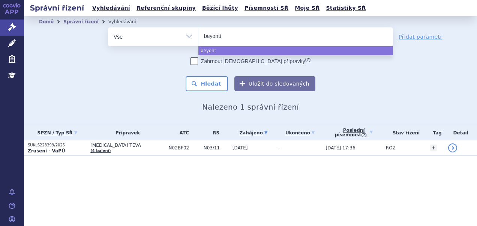
type input "beyonttr"
type input "beyonttra"
click at [217, 89] on button "Hledat" at bounding box center [207, 83] width 42 height 15
select select "beyonttra"
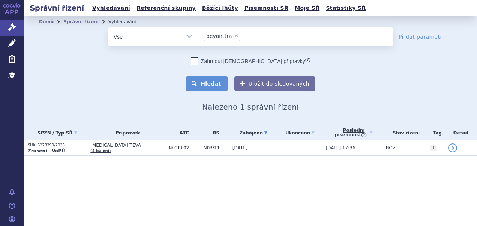
click at [212, 83] on button "Hledat" at bounding box center [207, 83] width 42 height 15
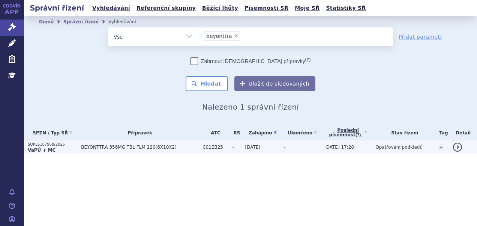
click at [45, 143] on p "SUKLS107968/2025" at bounding box center [53, 144] width 50 height 5
